Goal: Book appointment/travel/reservation

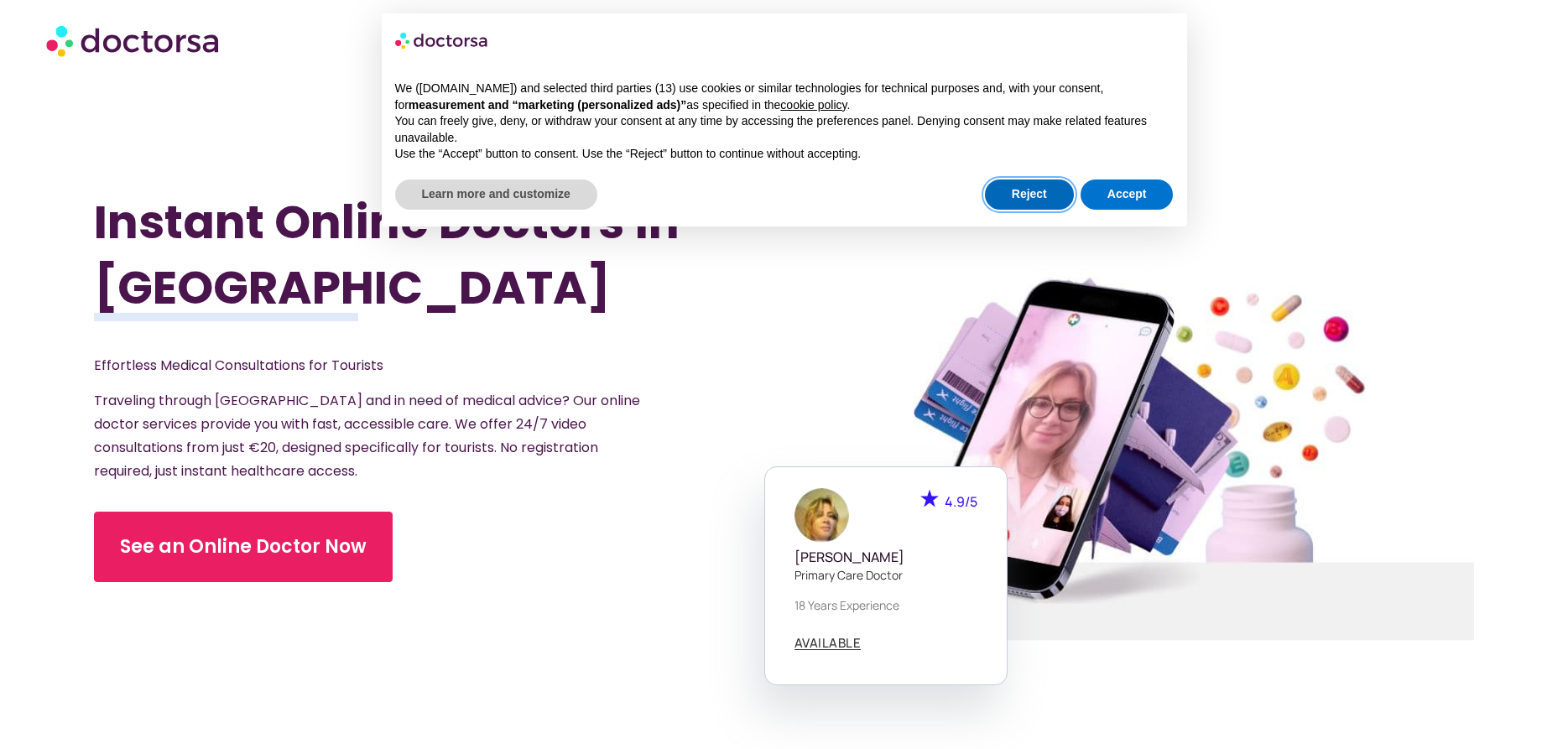
click at [1034, 192] on button "Reject" at bounding box center [1030, 194] width 89 height 30
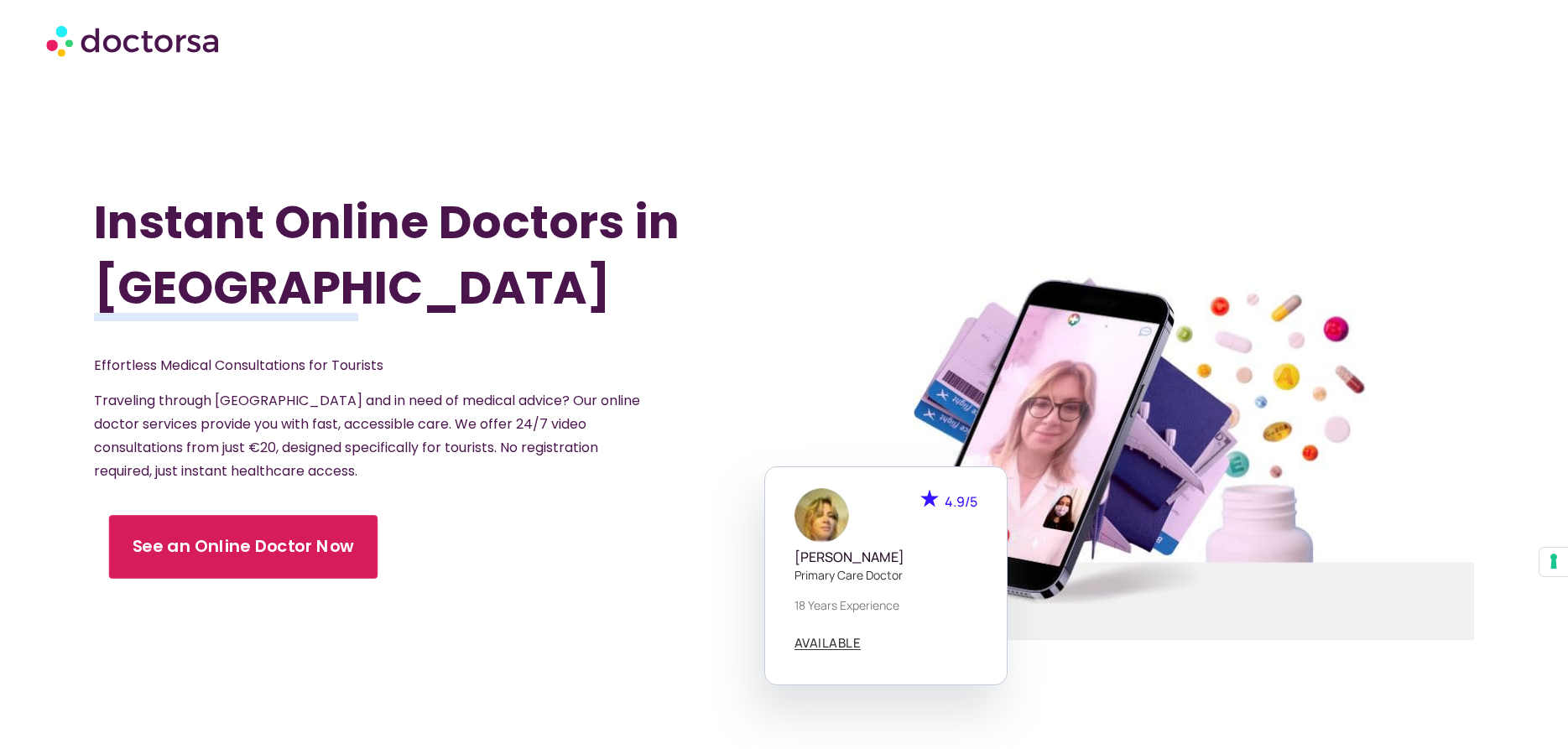
click at [189, 547] on span "See an Online Doctor Now" at bounding box center [243, 547] width 222 height 24
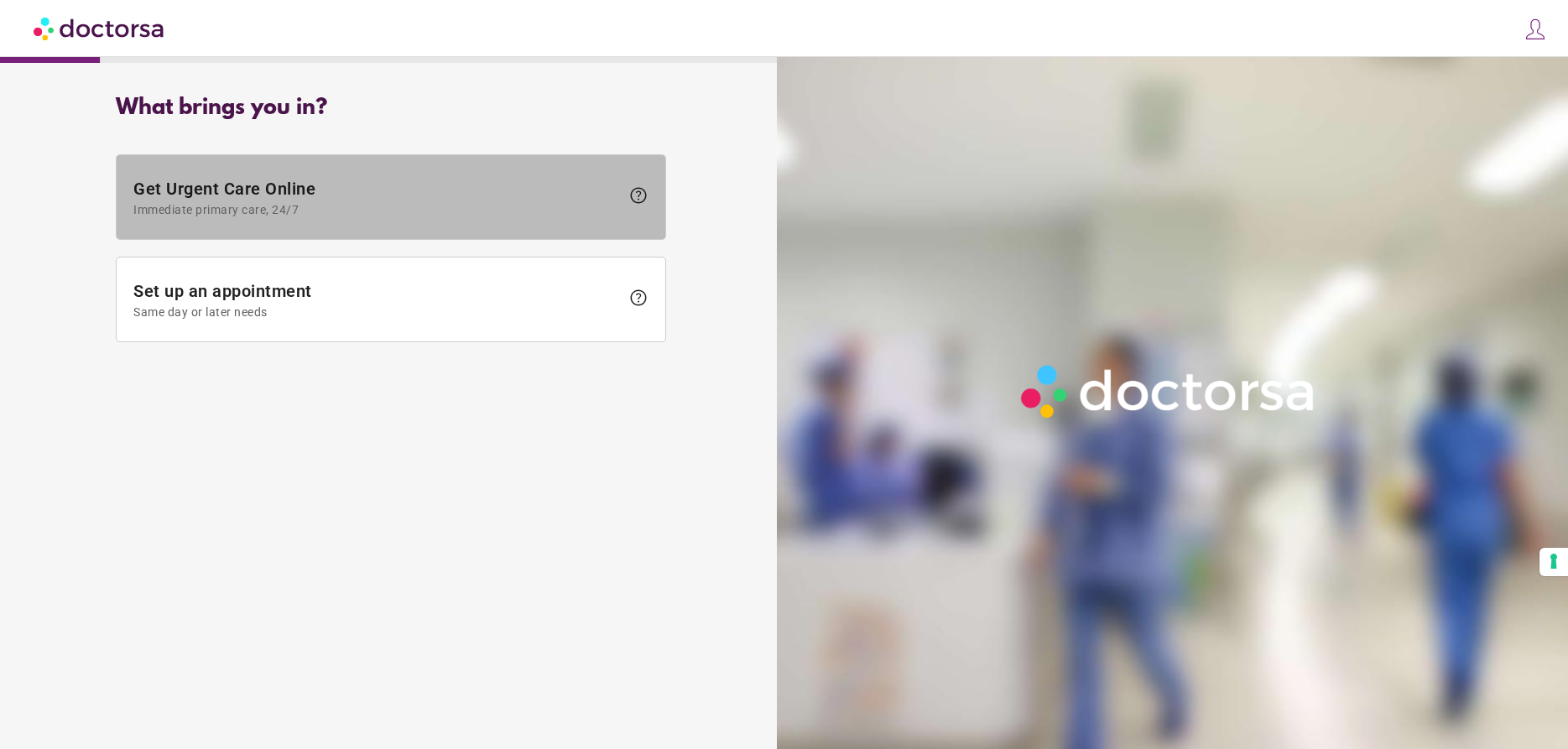
click at [501, 210] on span "Immediate primary care, 24/7" at bounding box center [376, 210] width 487 height 13
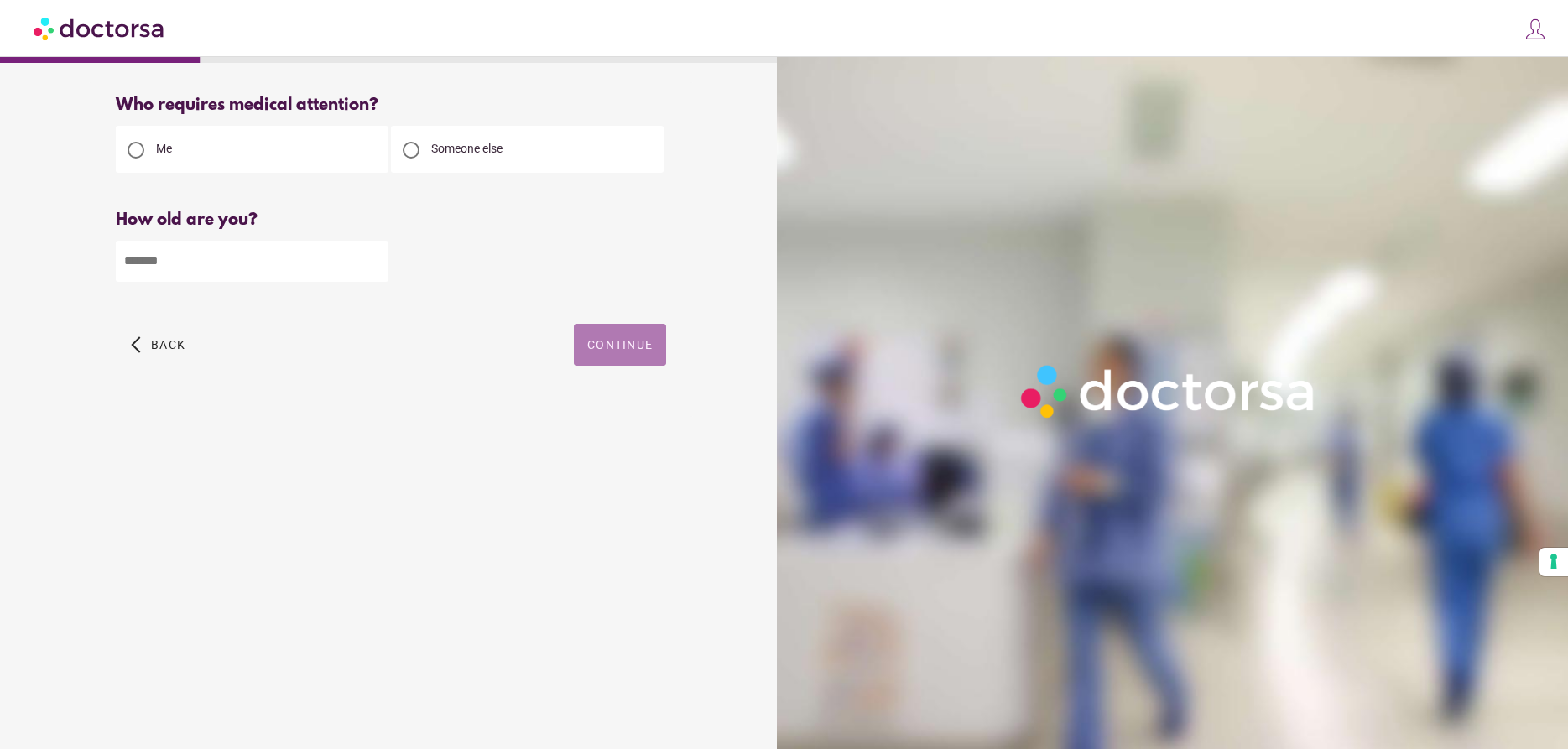
click at [623, 351] on span "Continue" at bounding box center [620, 345] width 66 height 13
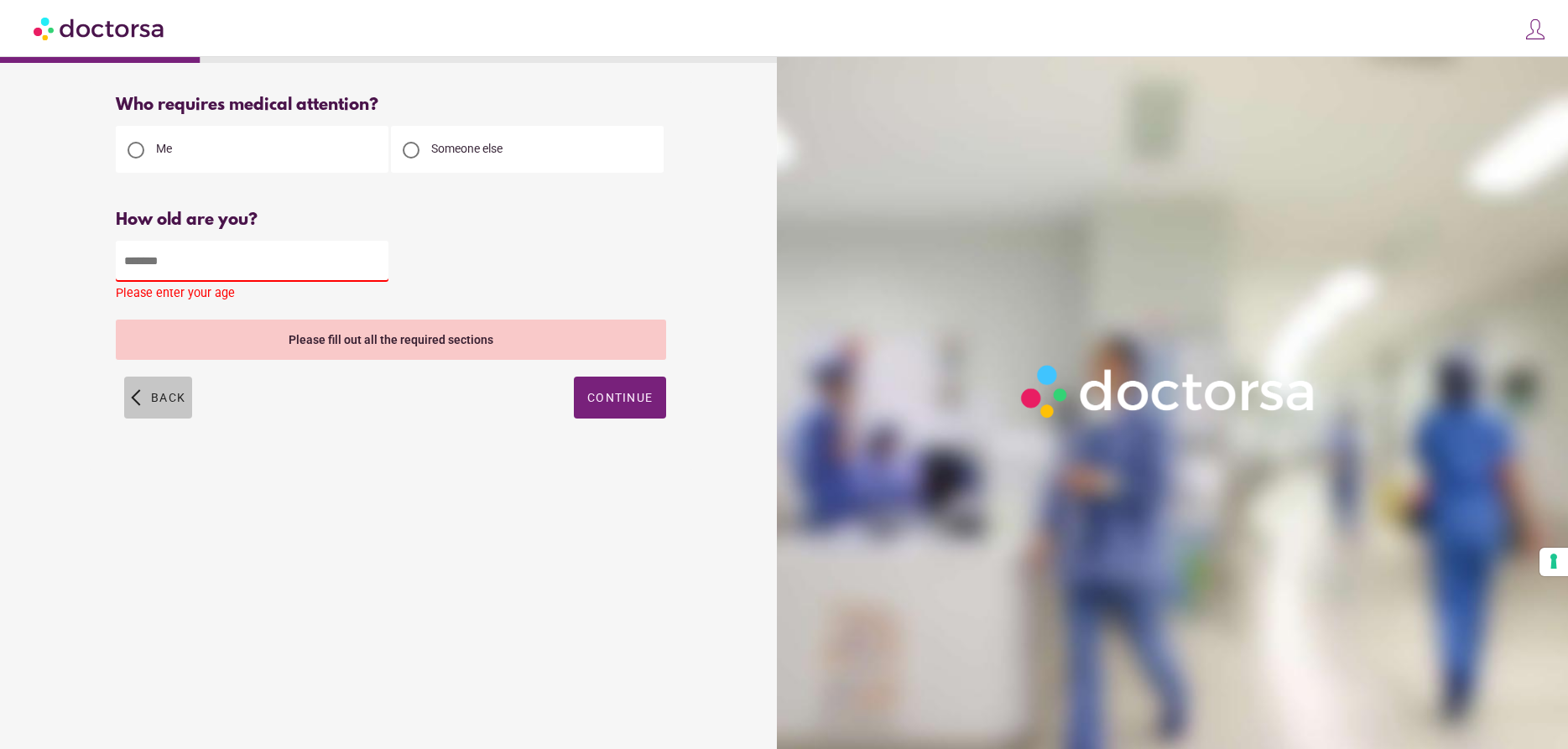
click at [168, 398] on span "Back" at bounding box center [168, 397] width 35 height 13
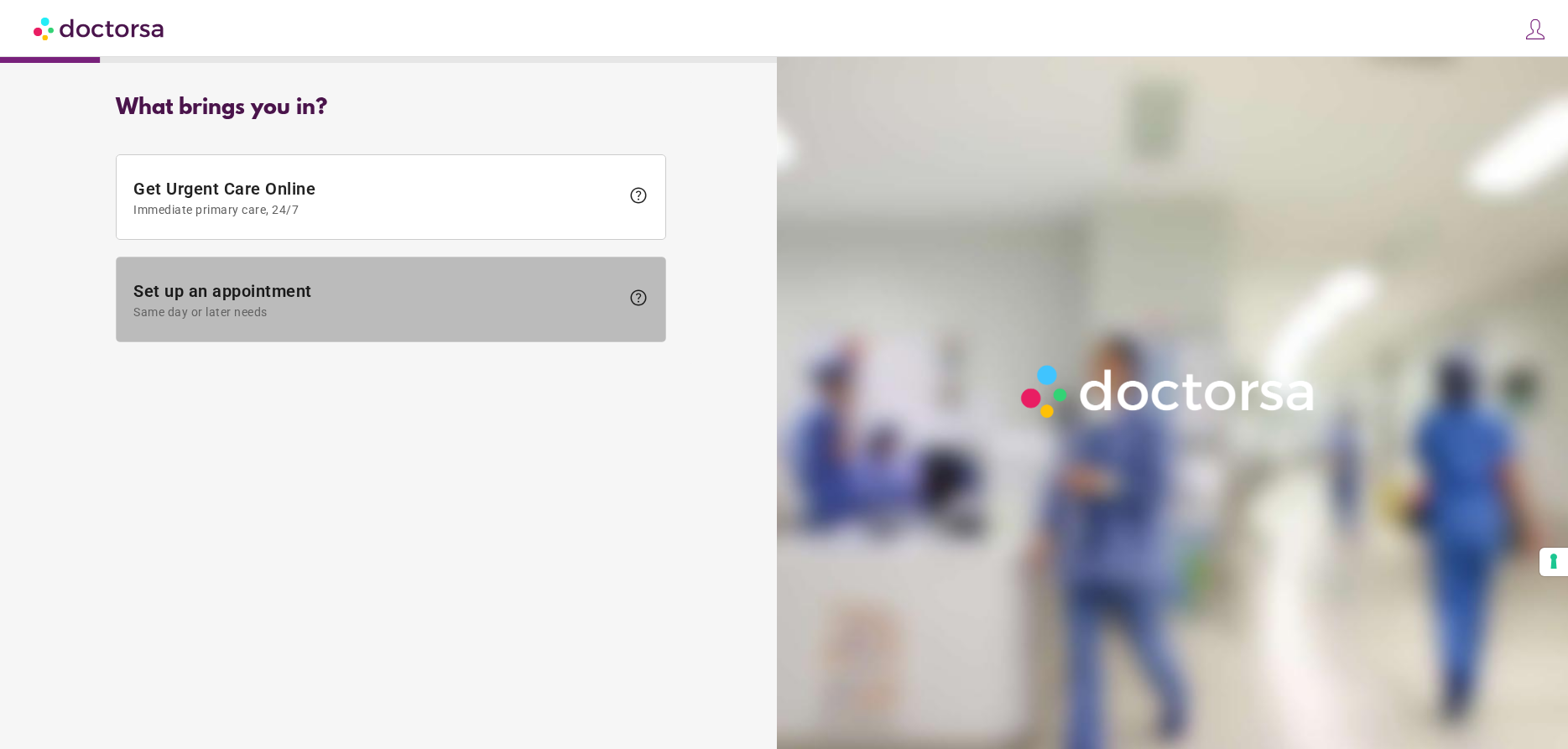
click at [387, 314] on span "Same day or later needs" at bounding box center [376, 312] width 487 height 13
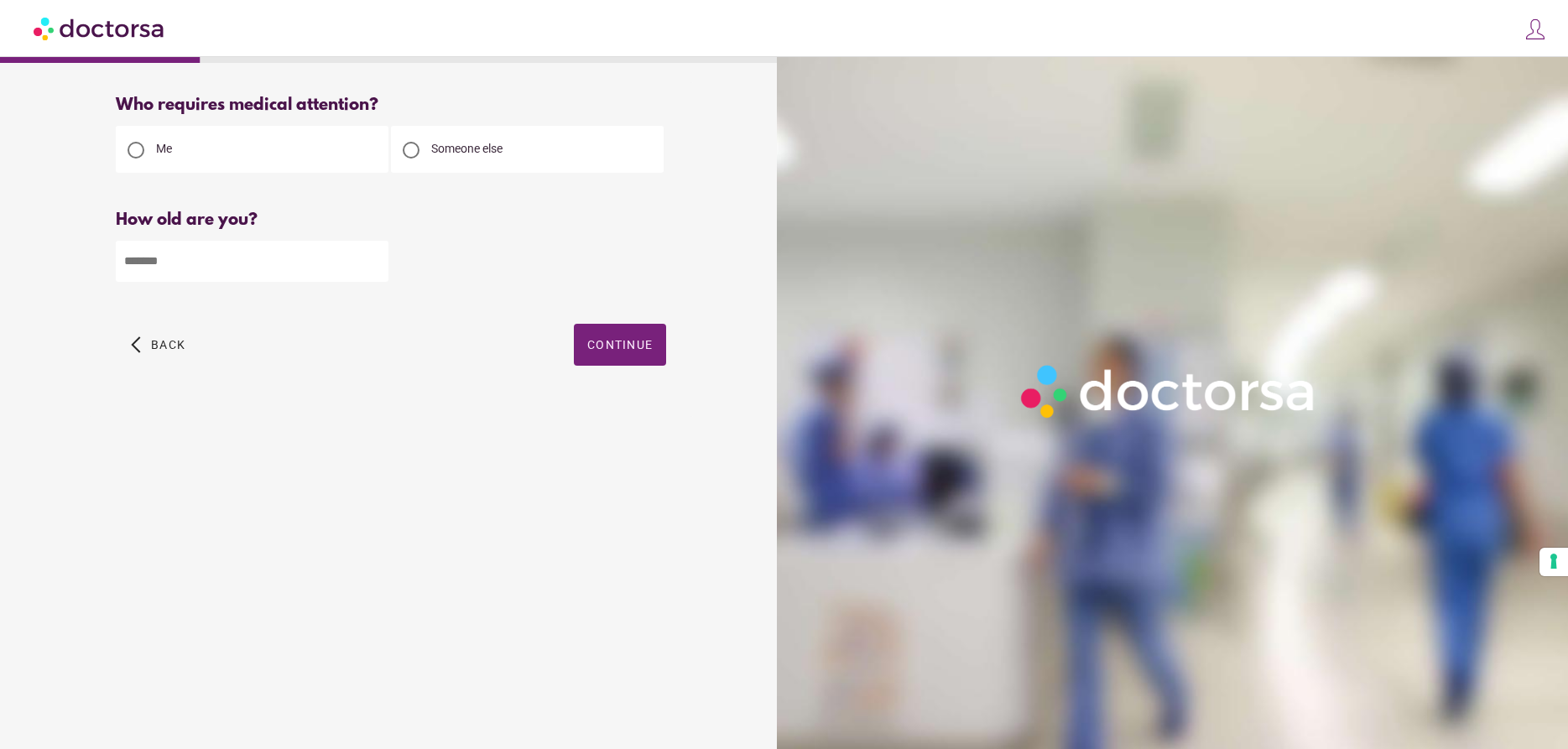
click at [411, 153] on div at bounding box center [411, 150] width 17 height 17
click at [264, 254] on input "number" at bounding box center [252, 261] width 273 height 41
click at [136, 144] on div at bounding box center [136, 150] width 17 height 17
click at [187, 257] on input "number" at bounding box center [252, 261] width 273 height 41
type input "**"
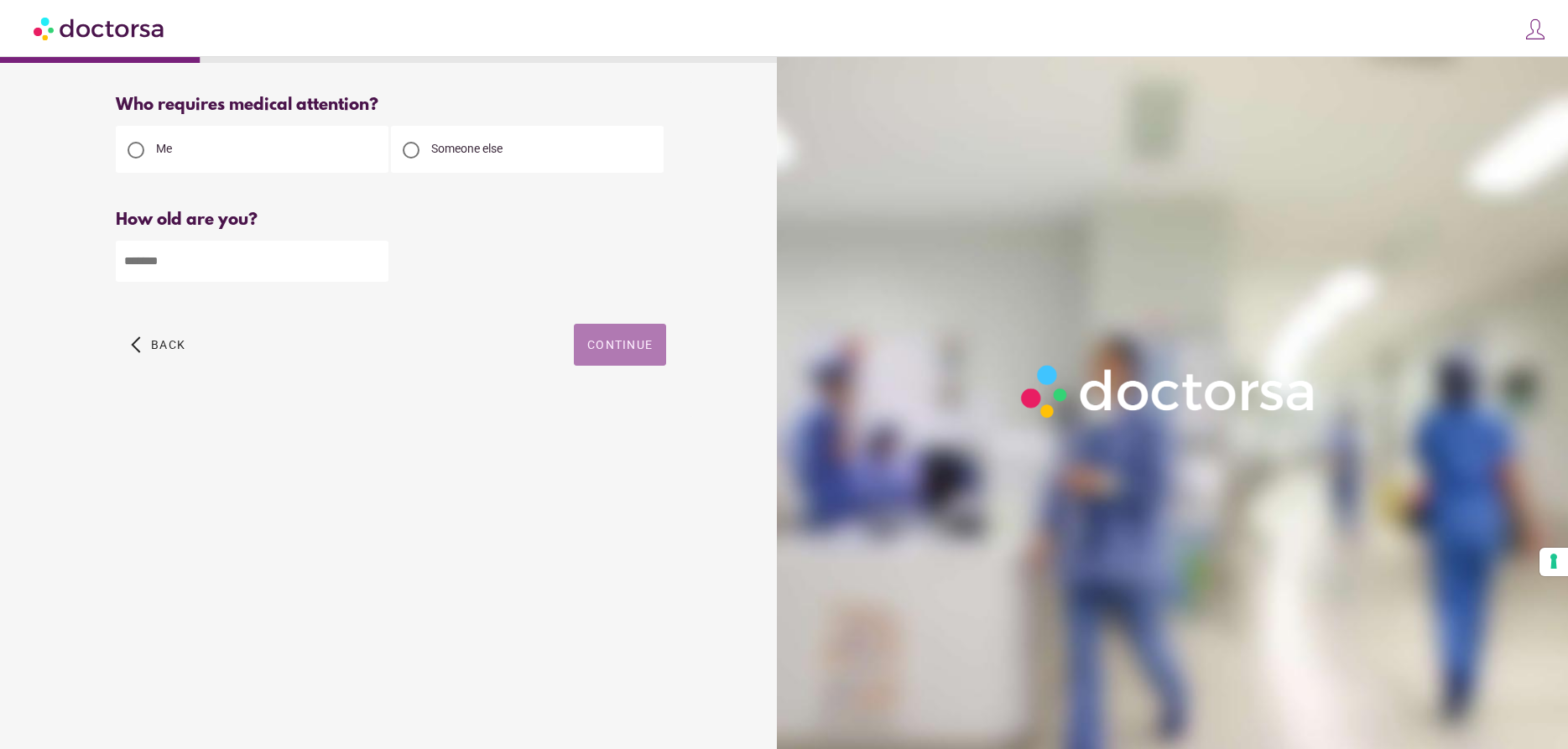
click at [623, 343] on span "Continue" at bounding box center [620, 345] width 66 height 13
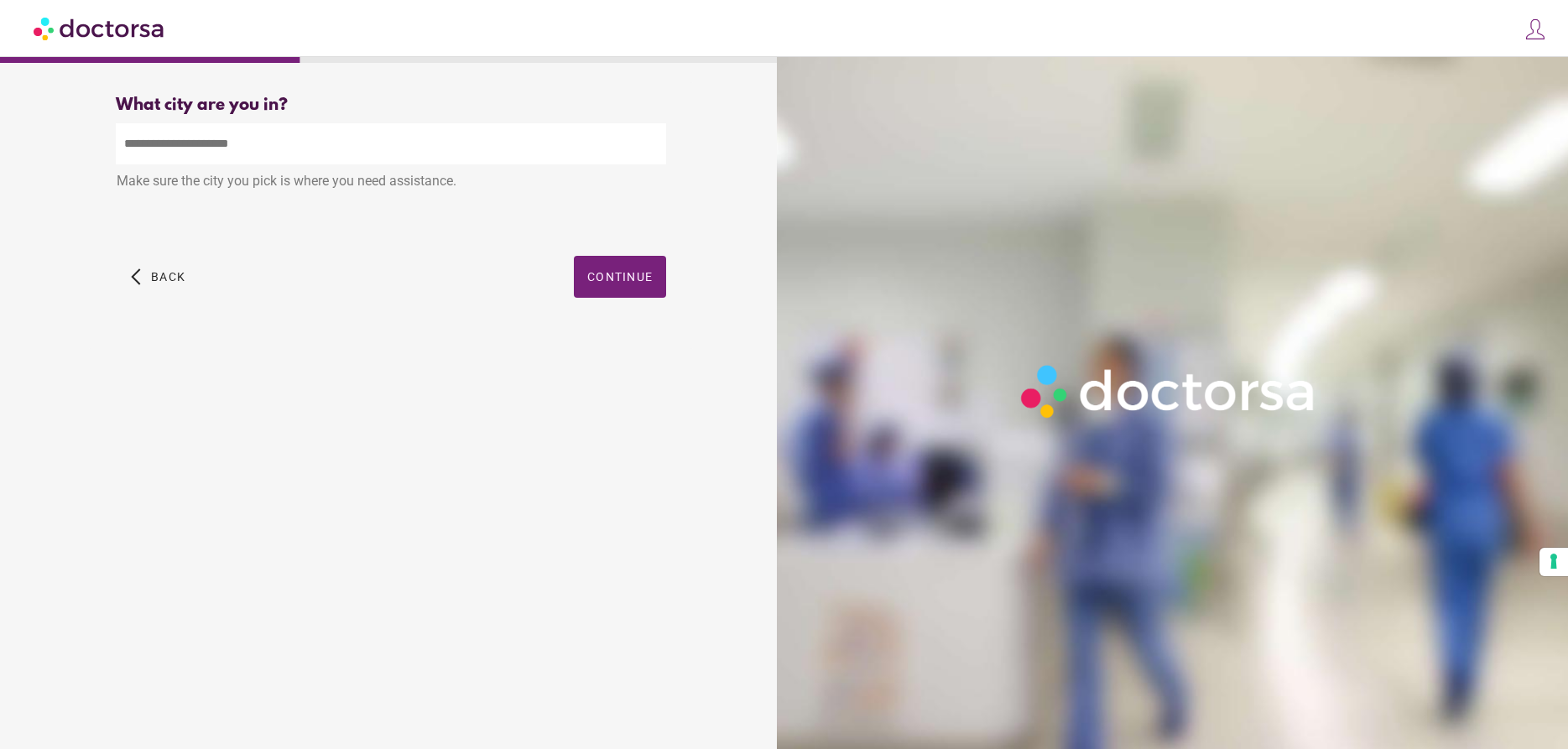
click at [338, 146] on input "text" at bounding box center [391, 143] width 551 height 41
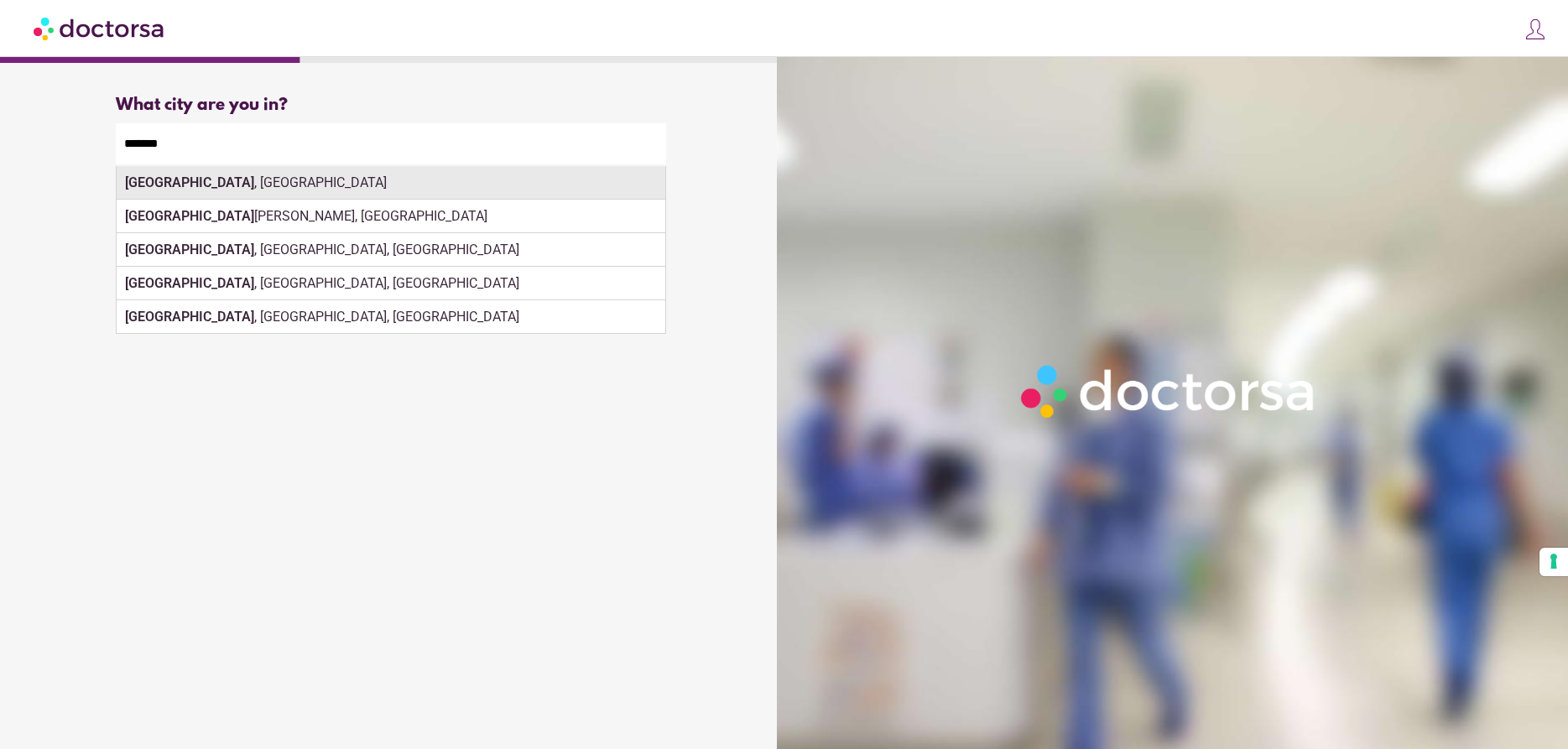
click at [307, 189] on div "Hamburg , Germany" at bounding box center [391, 183] width 549 height 34
type input "**********"
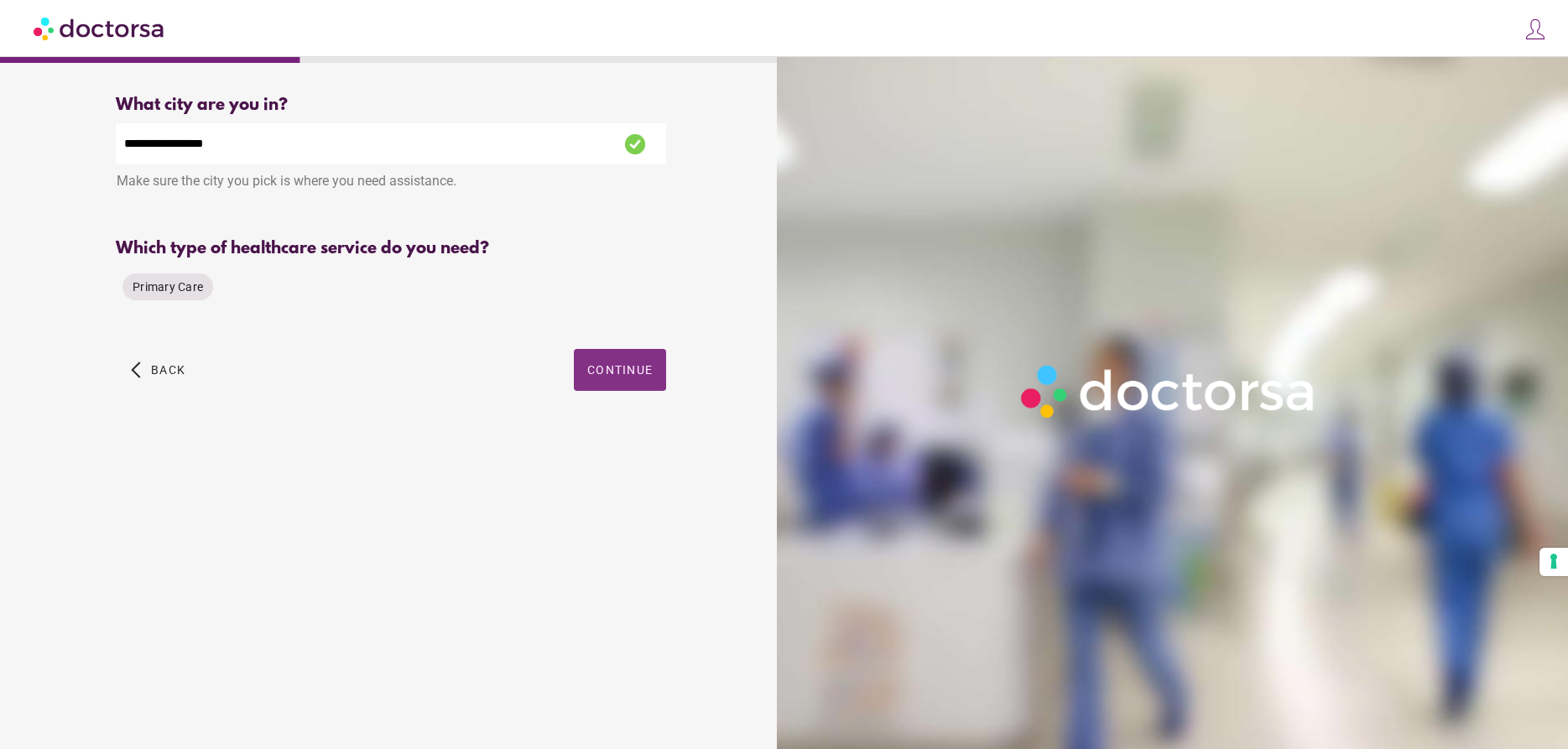
click at [616, 364] on span "button" at bounding box center [620, 369] width 93 height 42
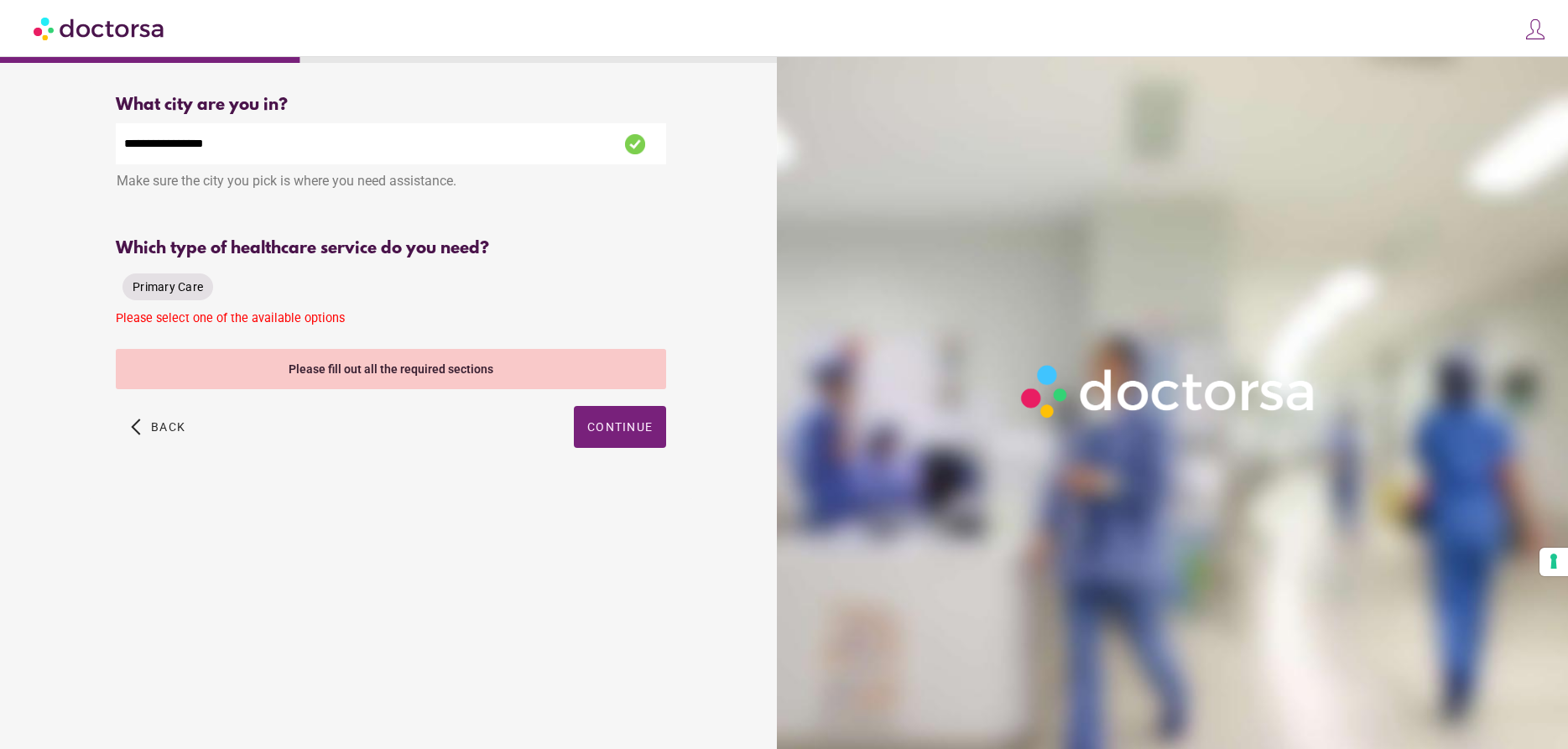
click at [157, 289] on span "Primary Care" at bounding box center [168, 287] width 71 height 13
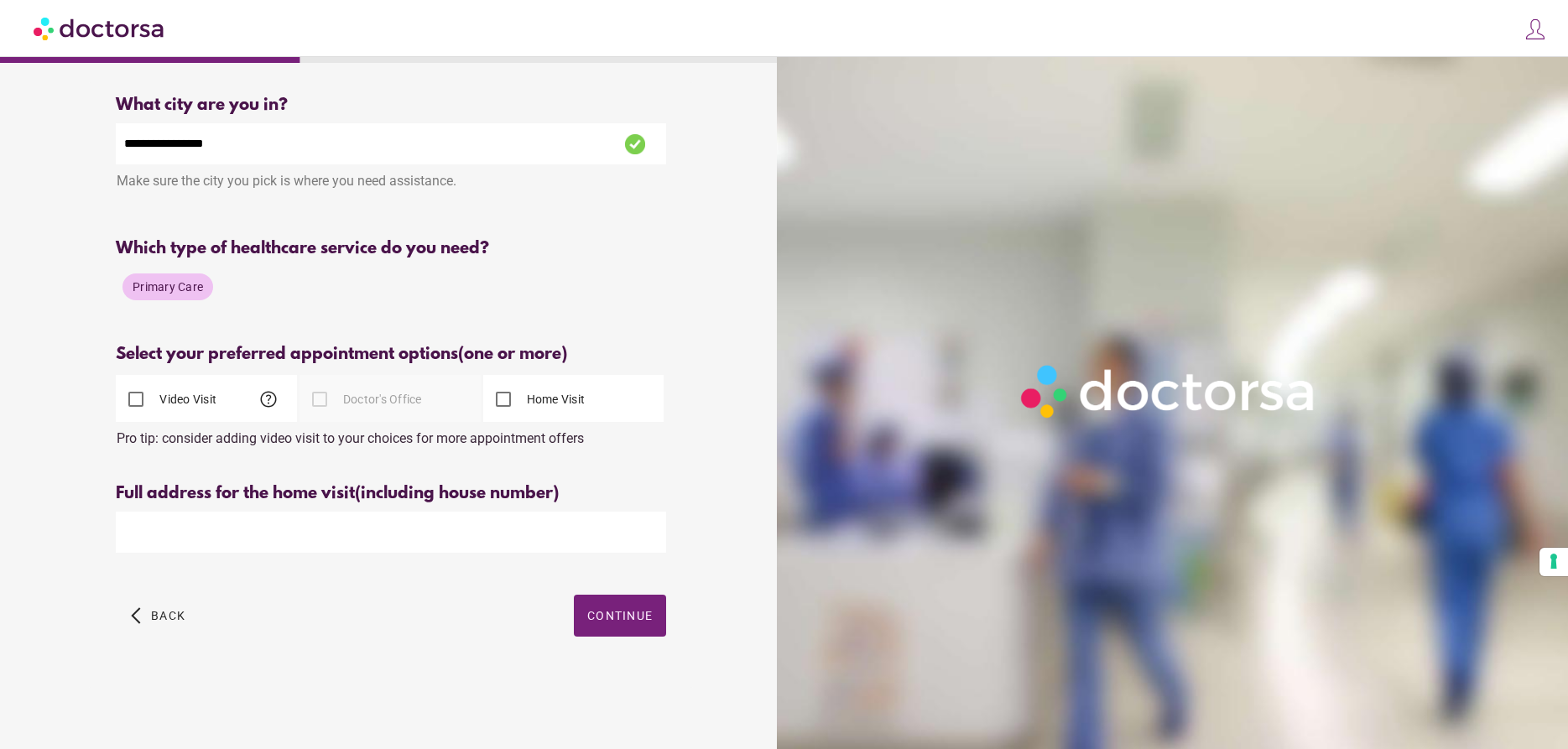
click at [476, 535] on input "text" at bounding box center [391, 532] width 551 height 41
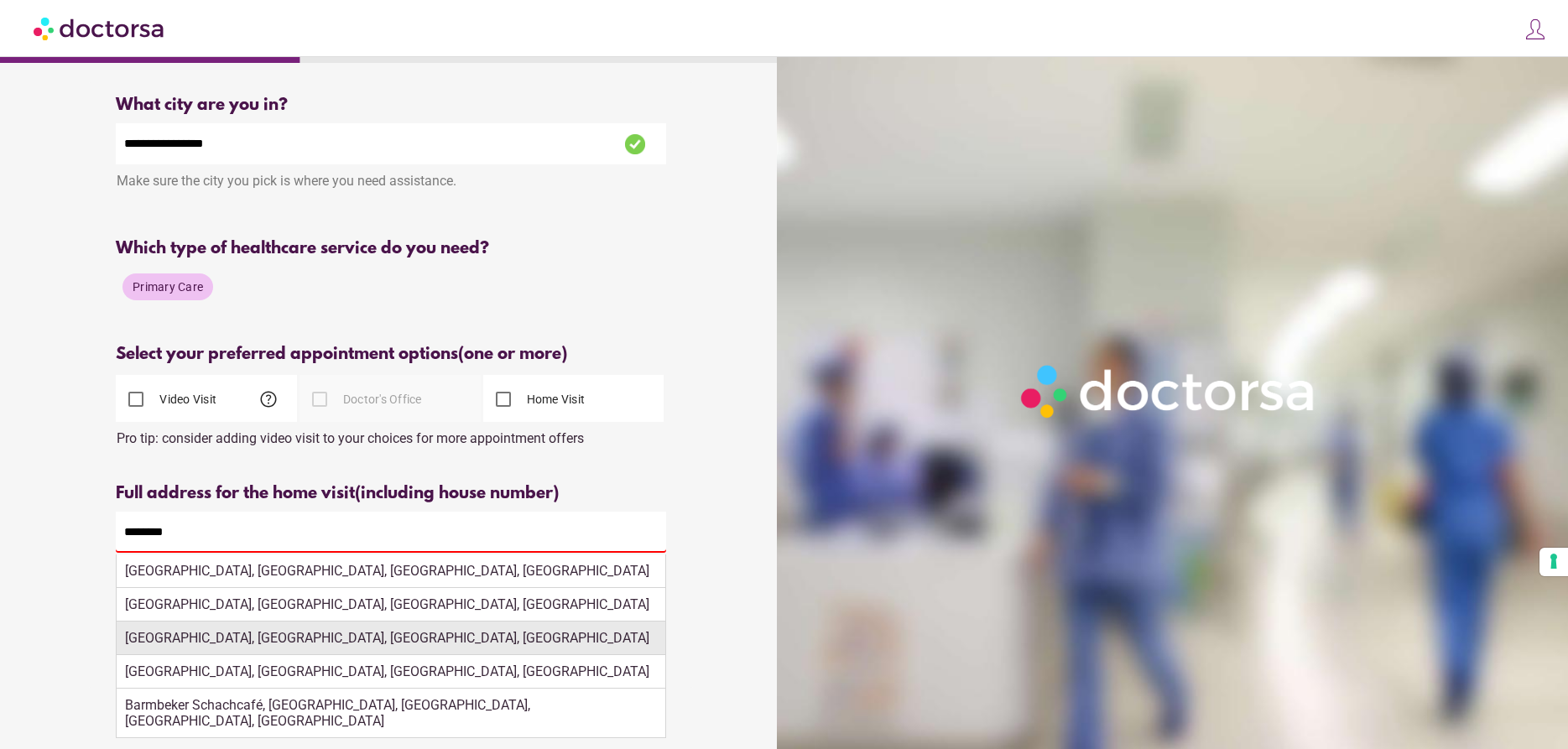
click at [321, 638] on div "Barmbeker Straße, Hamburg, Hamburg-Nord, Germany" at bounding box center [391, 638] width 549 height 34
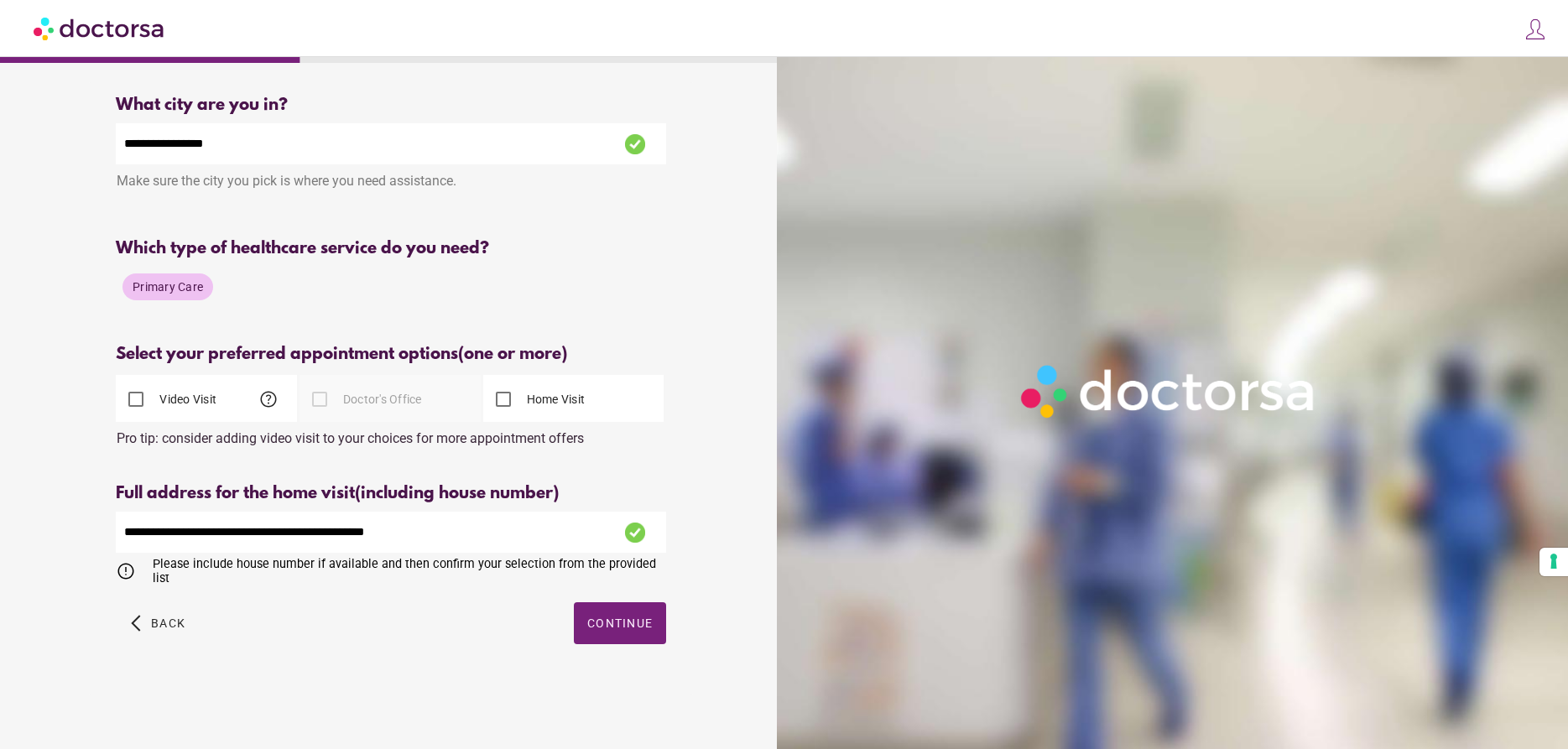
click at [126, 573] on span "error" at bounding box center [131, 571] width 33 height 20
click at [278, 537] on input "**********" at bounding box center [391, 532] width 551 height 41
click at [226, 537] on input "**********" at bounding box center [391, 532] width 551 height 41
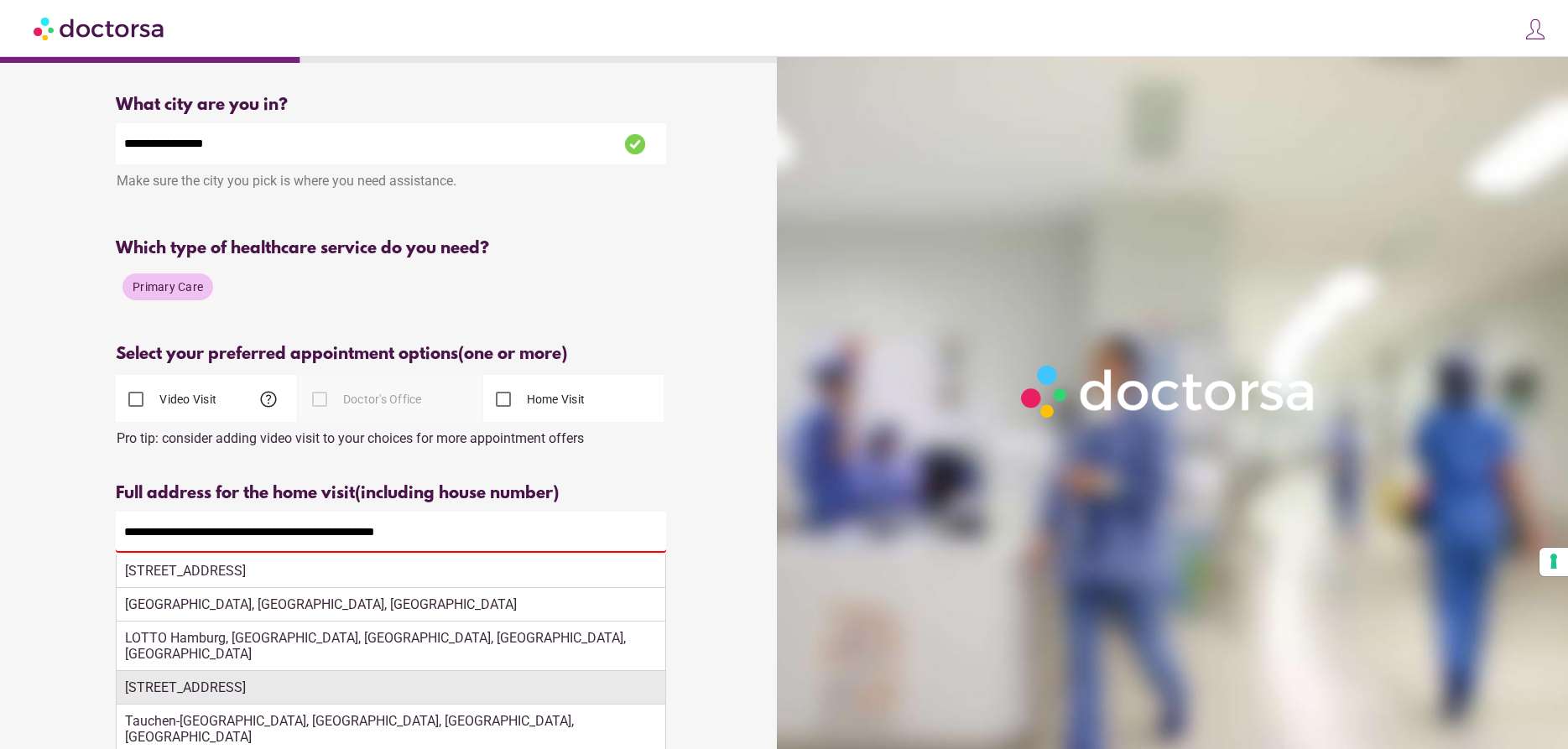
click at [402, 677] on div "Barmbeker Markt, 43, Hamburg, Hamburg-Nord, Hamburg, Germany" at bounding box center [391, 688] width 549 height 34
type input "**********"
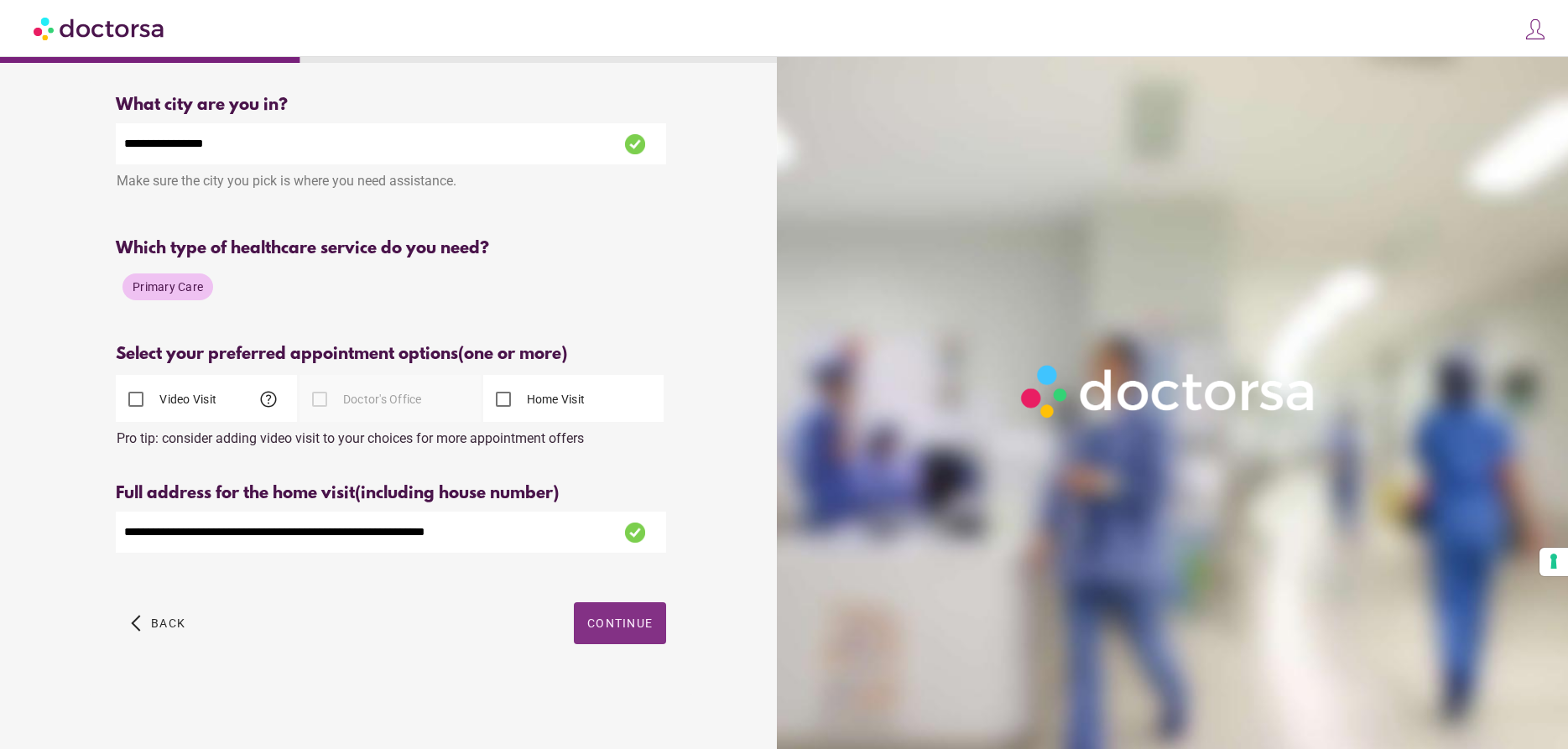
click at [622, 619] on span "Continue" at bounding box center [620, 623] width 66 height 13
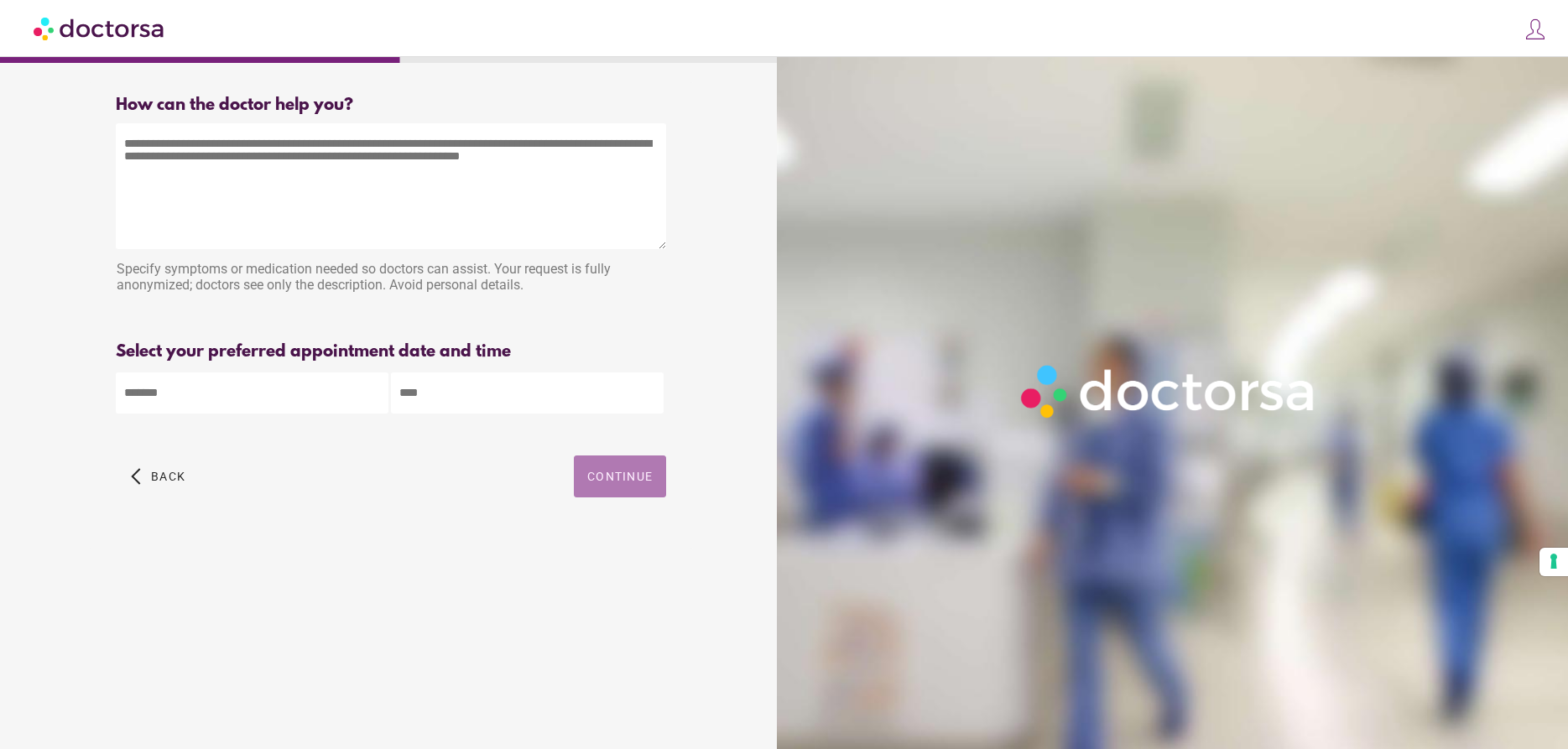
click at [603, 481] on span "Continue" at bounding box center [620, 476] width 66 height 13
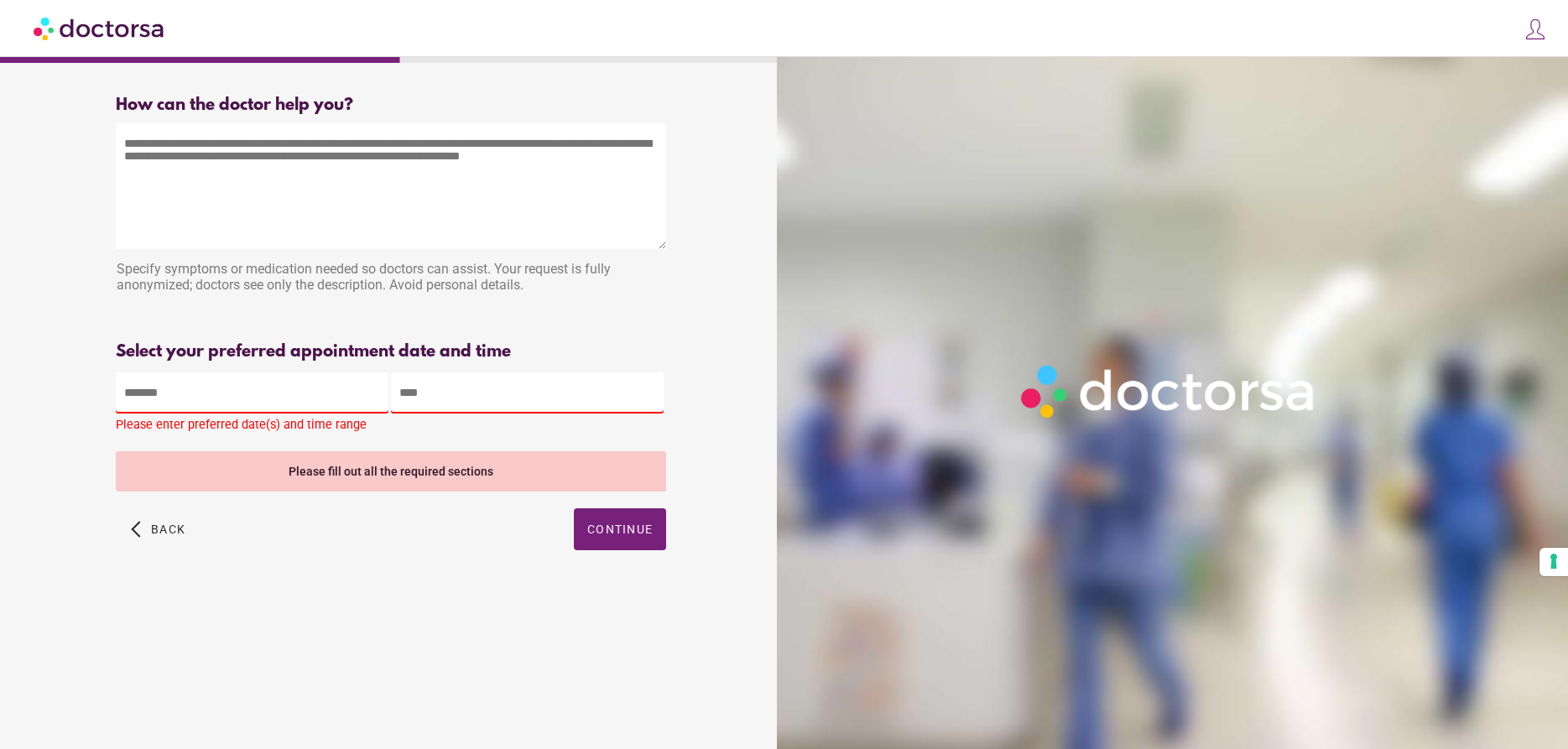
drag, startPoint x: 166, startPoint y: 28, endPoint x: 6, endPoint y: -34, distance: 171.6
